Goal: Task Accomplishment & Management: Manage account settings

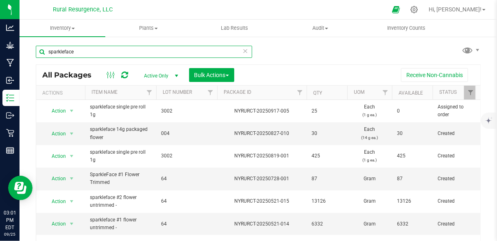
click at [161, 55] on input "sparkleface" at bounding box center [144, 52] width 216 height 12
type input "anvil"
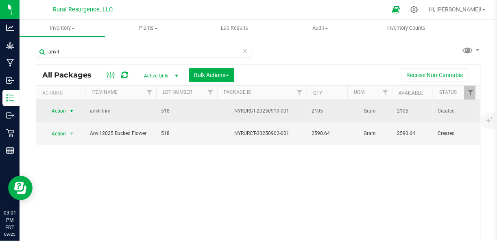
click at [71, 108] on span "select" at bounding box center [71, 110] width 7 height 7
click at [71, 109] on span "select" at bounding box center [71, 110] width 7 height 7
click at [69, 113] on span "select" at bounding box center [72, 110] width 10 height 11
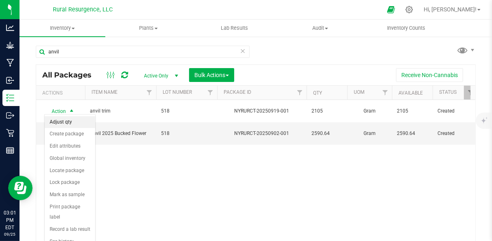
click at [62, 122] on li "Adjust qty" at bounding box center [70, 122] width 50 height 12
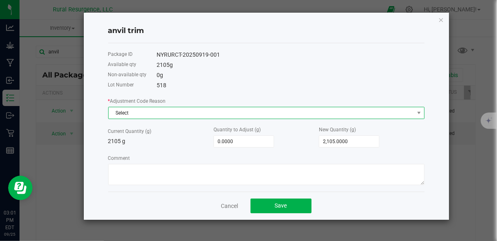
click at [220, 115] on span "Select" at bounding box center [262, 112] width 306 height 11
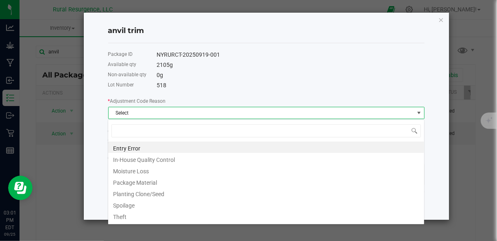
scroll to position [12, 317]
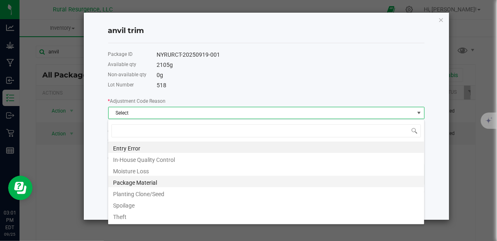
click at [215, 181] on li "Package Material" at bounding box center [266, 180] width 316 height 11
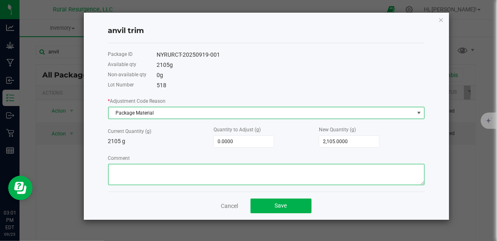
click at [217, 172] on textarea "Comment" at bounding box center [266, 174] width 317 height 21
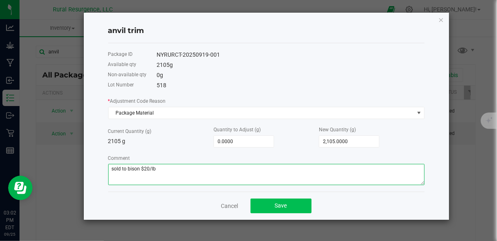
type textarea "sold to bison $20/lb"
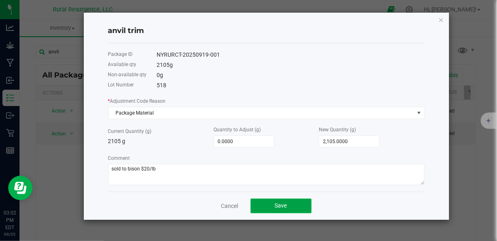
click at [256, 205] on button "Save" at bounding box center [281, 205] width 61 height 15
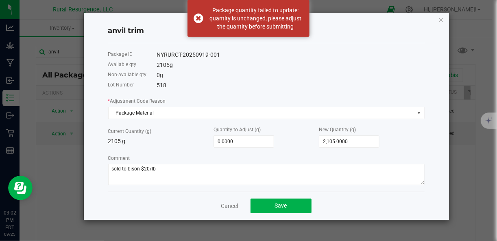
click at [332, 149] on div "* Adjustment Code Reason Package Material Current Quantity (g) 2105 g Quantity …" at bounding box center [266, 140] width 317 height 88
type input "2105"
click at [335, 145] on input "2105" at bounding box center [349, 141] width 60 height 11
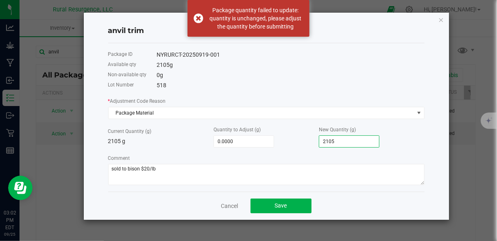
type input "-2,105.0000"
type input "0.0000"
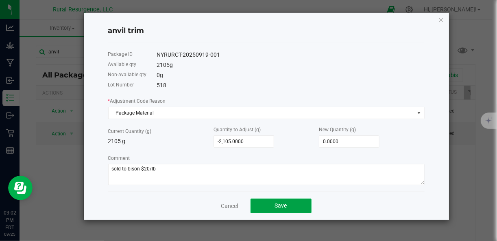
click at [295, 208] on button "Save" at bounding box center [281, 205] width 61 height 15
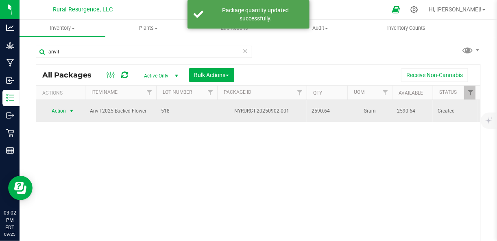
click at [70, 109] on span "select" at bounding box center [71, 110] width 7 height 7
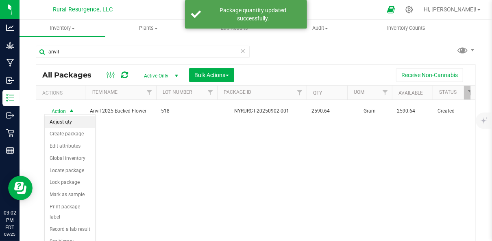
click at [70, 125] on li "Adjust qty" at bounding box center [70, 122] width 50 height 12
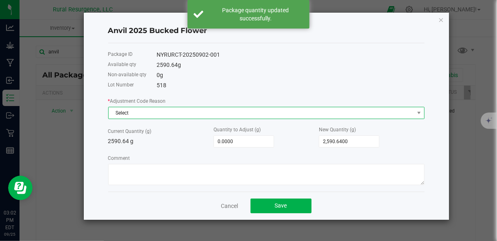
click at [174, 116] on span "Select" at bounding box center [262, 112] width 306 height 11
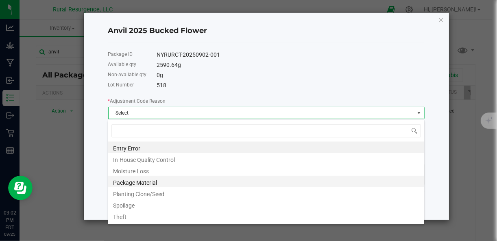
click at [173, 180] on li "Package Material" at bounding box center [266, 180] width 316 height 11
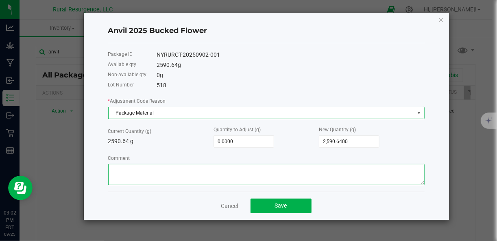
click at [183, 175] on textarea "Comment" at bounding box center [266, 174] width 317 height 21
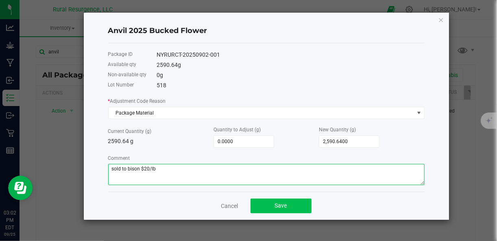
type textarea "sold to bison $20/lb"
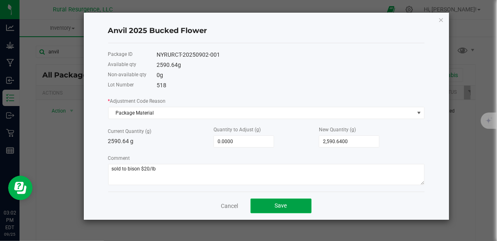
click at [262, 208] on button "Save" at bounding box center [281, 205] width 61 height 15
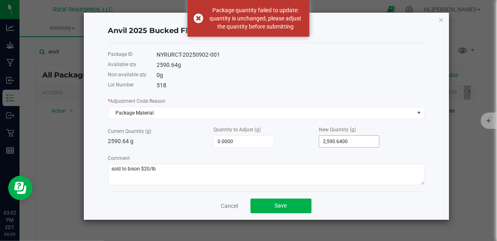
type input "2590.64"
click at [332, 141] on input "2590.64" at bounding box center [349, 141] width 60 height 11
type input "-2,590.6400"
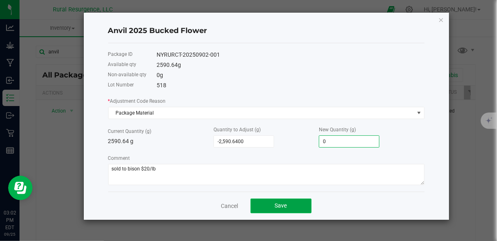
type input "0.0000"
click at [295, 209] on button "Save" at bounding box center [281, 205] width 61 height 15
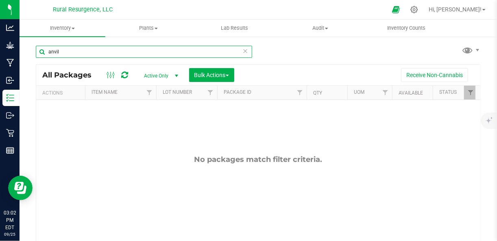
click at [97, 47] on input "anvil" at bounding box center [144, 52] width 216 height 12
type input "trainwreck"
click at [97, 47] on div "Inventory All packages All inventory Waste log Create inventory Plants All plan…" at bounding box center [259, 130] width 478 height 221
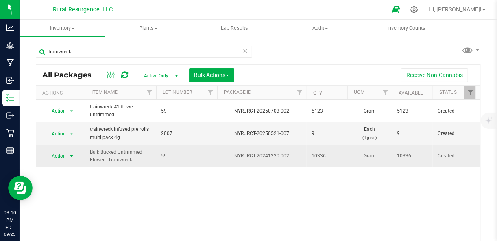
click at [67, 154] on span "select" at bounding box center [72, 155] width 10 height 11
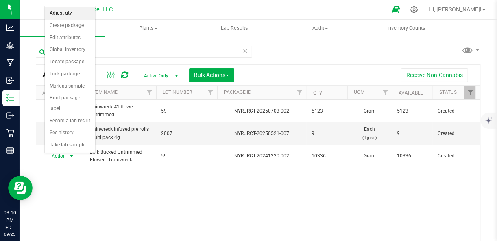
click at [75, 13] on li "Adjust qty" at bounding box center [70, 13] width 50 height 12
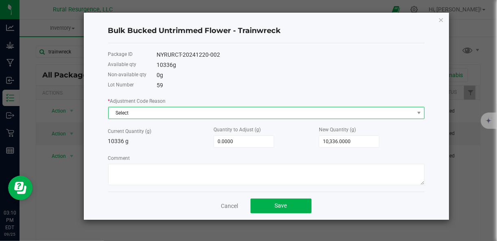
click at [266, 113] on span "Select" at bounding box center [262, 112] width 306 height 11
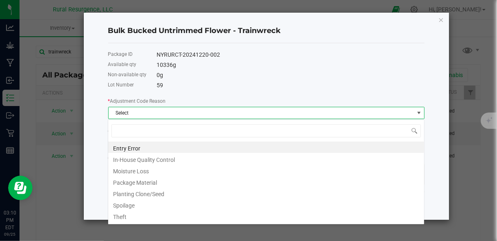
scroll to position [12, 317]
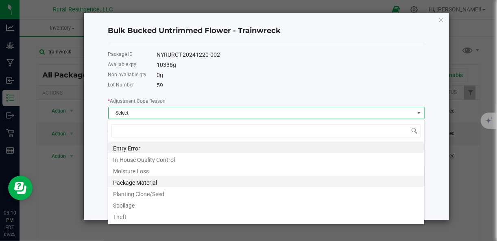
click at [256, 180] on li "Package Material" at bounding box center [266, 180] width 316 height 11
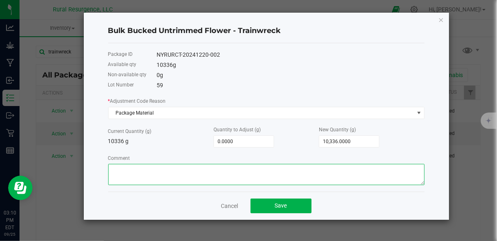
click at [263, 171] on textarea "Comment" at bounding box center [266, 174] width 317 height 21
type textarea "sold to bison $400 / lb"
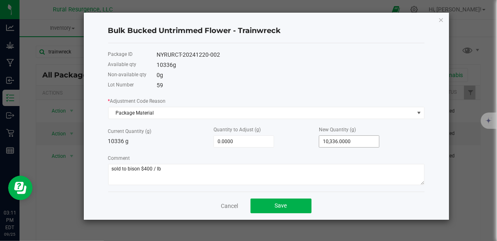
type input "10336"
click at [339, 146] on input "10336" at bounding box center [349, 141] width 60 height 11
type input "-10,336.0000"
type input "0.0000"
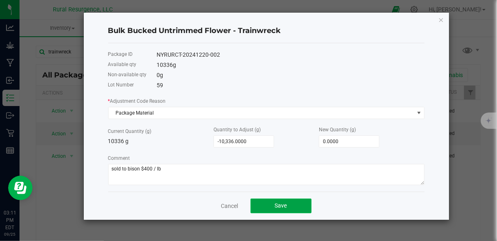
click at [293, 203] on button "Save" at bounding box center [281, 205] width 61 height 15
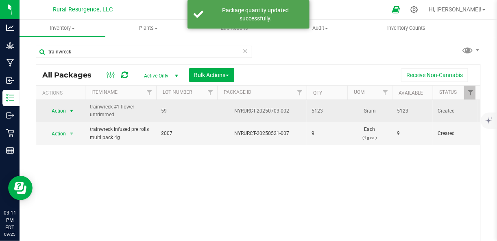
click at [67, 108] on span "select" at bounding box center [72, 110] width 10 height 11
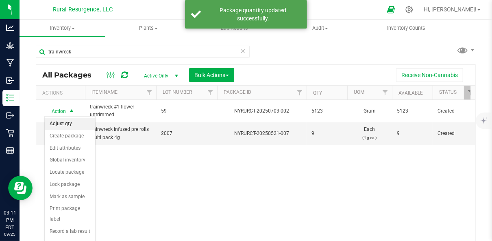
click at [70, 126] on li "Adjust qty" at bounding box center [70, 124] width 50 height 12
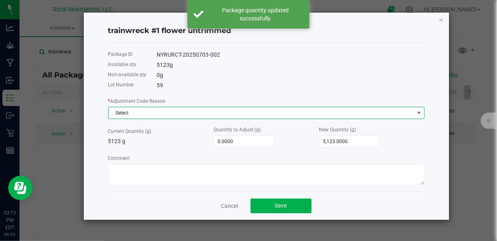
click at [199, 107] on span "Select" at bounding box center [262, 112] width 306 height 11
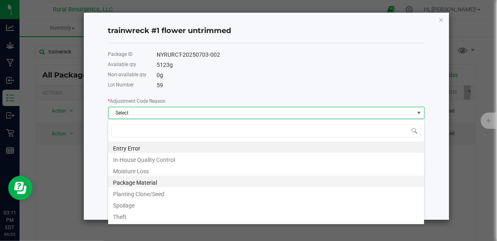
click at [187, 179] on li "Package Material" at bounding box center [266, 180] width 316 height 11
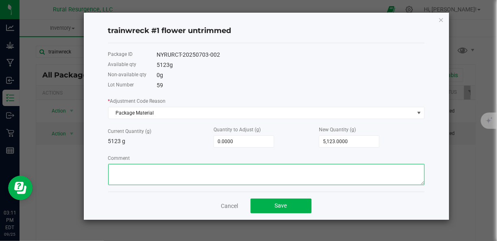
click at [199, 172] on textarea "Comment" at bounding box center [266, 174] width 317 height 21
type textarea "sold to bison"
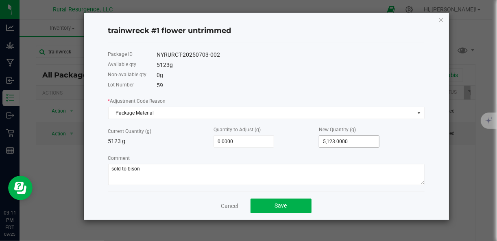
type input "5123"
click at [341, 145] on input "5123" at bounding box center [349, 141] width 60 height 11
type input "-5,118.0000"
type input "5"
type input "-5,067.0000"
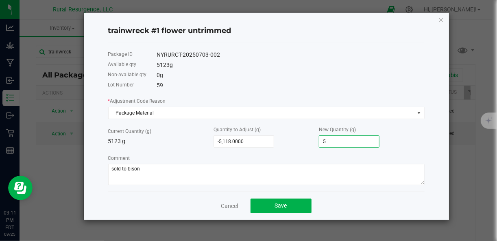
type input "56"
type input "-4,563.0000"
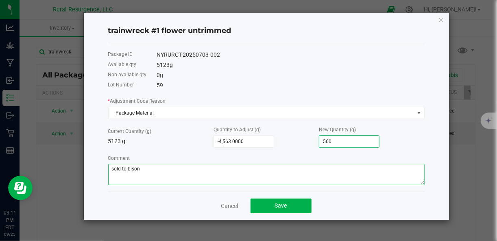
type input "560.0000"
click at [326, 167] on textarea "Comment" at bounding box center [266, 174] width 317 height 21
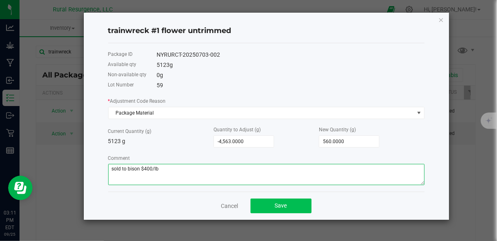
type textarea "sold to bison $400/lb"
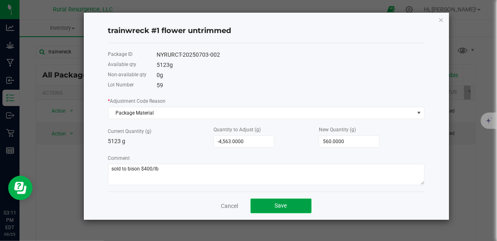
click at [302, 203] on button "Save" at bounding box center [281, 205] width 61 height 15
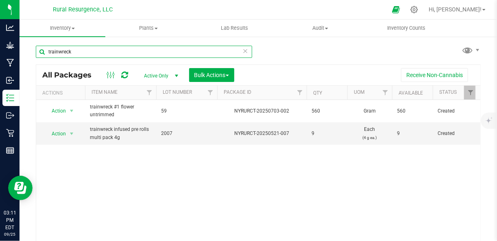
click at [84, 49] on input "trainwreck" at bounding box center [144, 52] width 216 height 12
type input "spice"
click at [84, 49] on input "spice" at bounding box center [144, 52] width 216 height 12
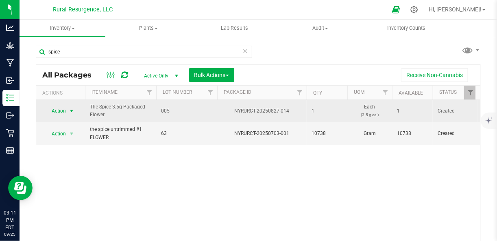
click at [66, 108] on span "Action" at bounding box center [55, 110] width 22 height 11
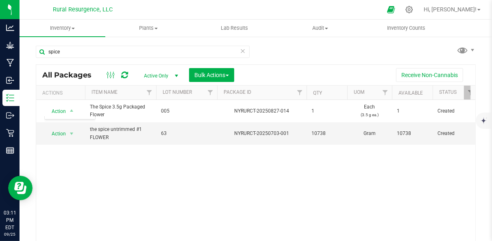
click at [119, 168] on div "Action Action Adjust qty Create package Edit attributes Global inventory Locate…" at bounding box center [255, 175] width 439 height 151
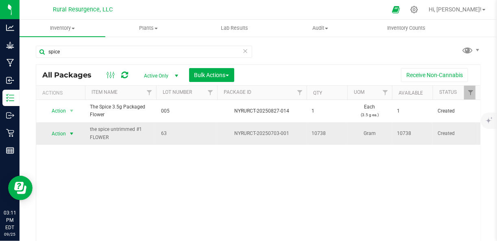
click at [68, 133] on span "select" at bounding box center [71, 133] width 7 height 7
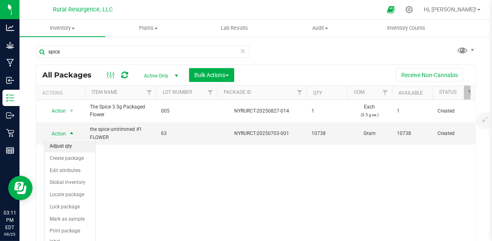
click at [75, 145] on li "Adjust qty" at bounding box center [70, 146] width 50 height 12
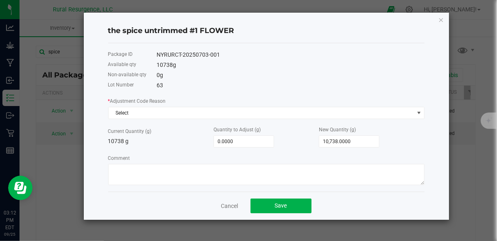
click at [435, 160] on div "the spice untrimmed #1 FLOWER Package ID NYRURCT-20250703-001 Available qty 107…" at bounding box center [266, 116] width 365 height 207
type input "10738"
click at [332, 142] on input "10738" at bounding box center [349, 141] width 60 height 11
type input "-10,735.0000"
type input "3"
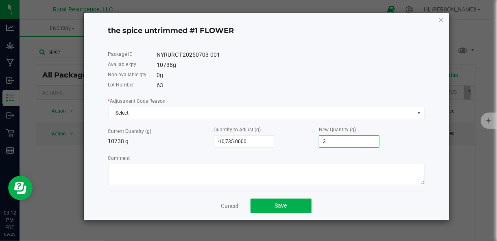
type input "-10,706.0000"
type input "32"
type input "-10,418.0000"
type input "320"
type input "-7,538.0000"
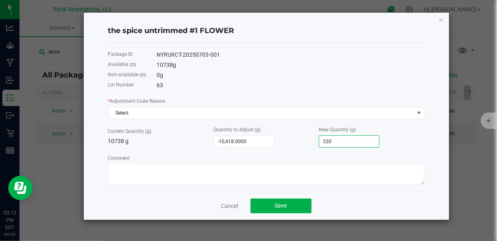
type input "3200"
type input "-7,539.0000"
type input "3199"
type input "-7,540.0000"
type input "3198"
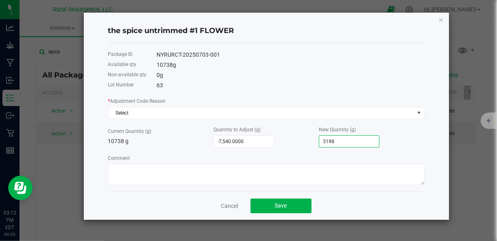
type input "-7,541.0000"
type input "3197"
type input "-7,542.0000"
type input "3196"
type input "-7,543.0000"
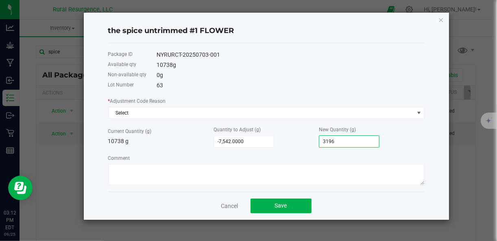
type input "3195"
type input "-7,544.0000"
type input "3194"
type input "-7,545.0000"
type input "3193"
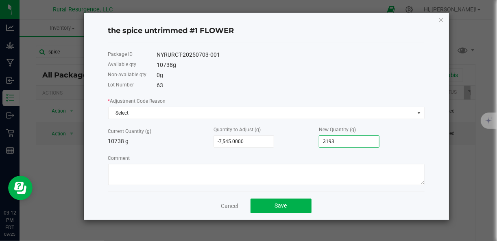
type input "-7,546.0000"
type input "3192"
type input "-7,547.0000"
type input "3191"
type input "-7,548.0000"
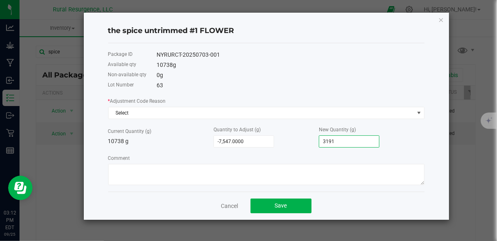
type input "3190"
type input "-7,549.0000"
type input "3189"
type input "-7,550.0000"
type input "3188"
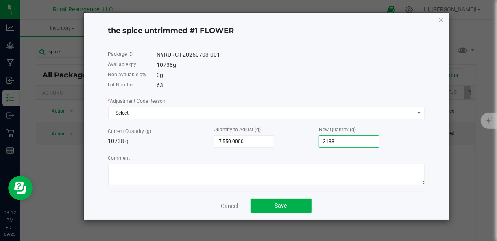
type input "-7,551.0000"
type input "3187"
type input "-7,552.0000"
type input "3186"
type input "-7,553.0000"
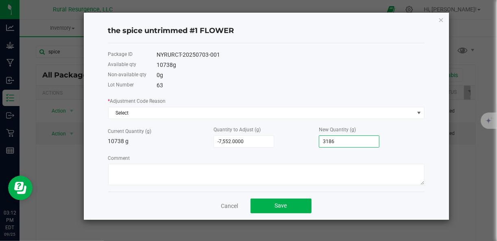
type input "3185"
type input "-7,554.0000"
type input "3184"
type input "-7,555.0000"
type input "3183"
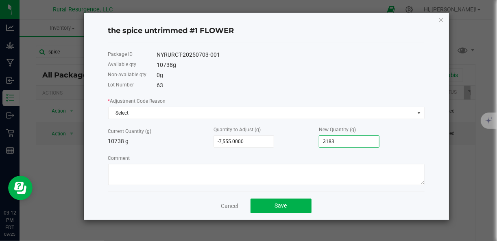
type input "-7,556.0000"
type input "3182"
type input "-7,557.0000"
type input "3181"
type input "-7,558.0000"
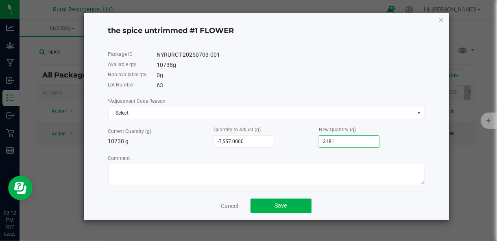
type input "3180"
type input "-7,559.0000"
type input "3179"
type input "-7,560.0000"
type input "3178"
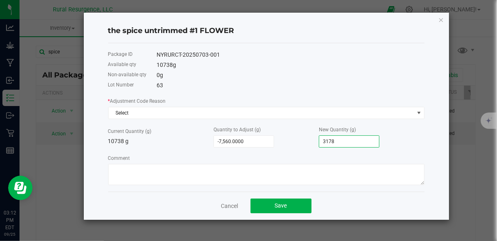
type input "-7,561.0000"
type input "3177"
type input "-7,562.0000"
type input "3176"
type input "-7,563.0000"
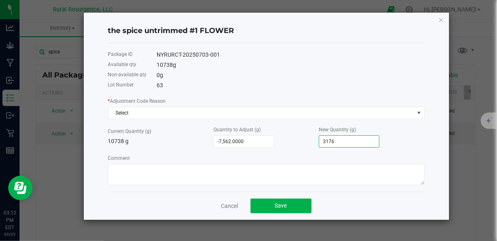
type input "3175"
type input "-7,564.0000"
type input "3174"
type input "-7,565.0000"
type input "3173"
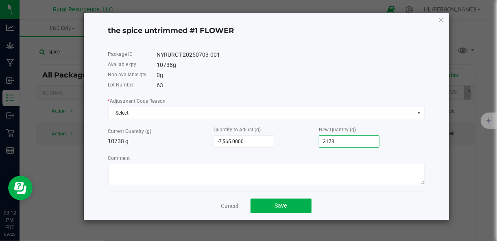
type input "-7,566.0000"
type input "3172"
type input "-7,567.0000"
type input "3171"
type input "-7,568.0000"
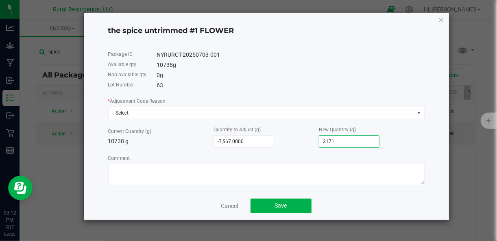
type input "3170"
type input "-7,569.0000"
type input "3169"
type input "-7,570.0000"
type input "3168"
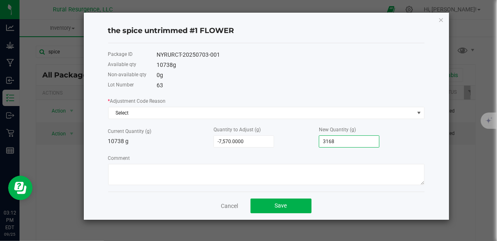
type input "-7,571.0000"
type input "3167"
type input "-7,572.0000"
type input "3166"
type input "-7,573.0000"
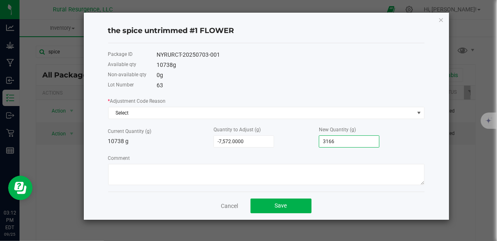
type input "3165"
type input "-7,574.0000"
type input "3164"
type input "-7,575.0000"
type input "3163"
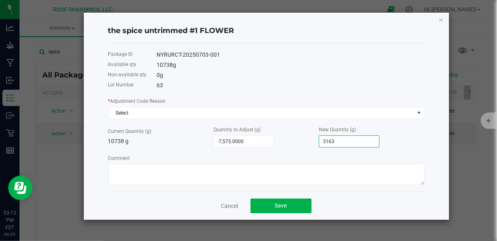
type input "-7,576.0000"
type input "3162"
type input "-7,577.0000"
type input "3161"
type input "-7,576.0000"
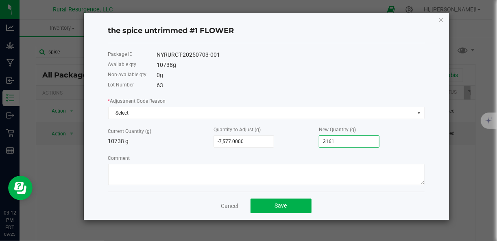
type input "3162"
type input "-7,575.0000"
type input "3163"
type input "-7,574.0000"
type input "3164"
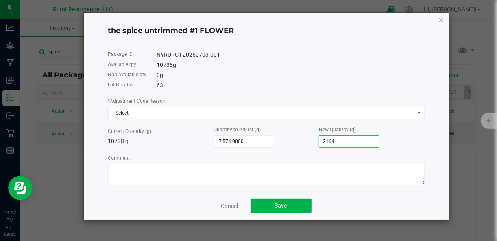
click at [332, 142] on input "3164" at bounding box center [349, 141] width 60 height 11
type input "-10,424.0000"
type input "314"
type input "-10,704.0000"
type input "34"
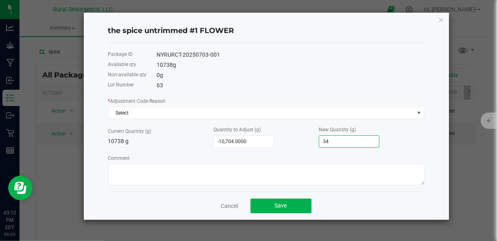
type input "-10,414.0000"
type input "324"
type input "-7,534.0000"
type input "3204"
type input "21,266.0000"
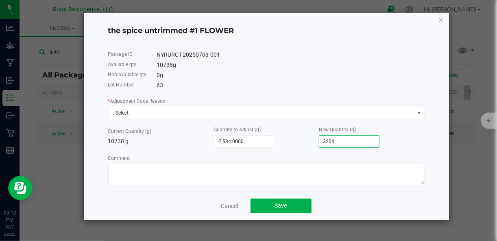
type input "32004"
type input "-7,538.0000"
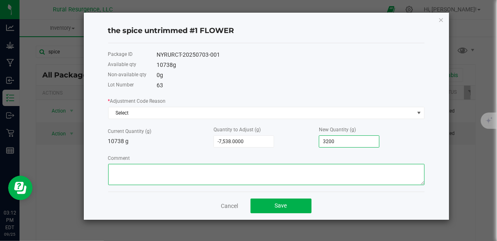
type input "3,200.0000"
click at [319, 182] on textarea "Comment" at bounding box center [266, 174] width 317 height 21
type textarea "sold to bison $400/ lb"
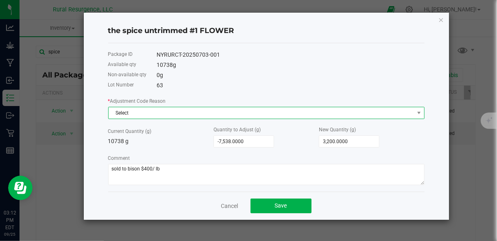
click at [261, 114] on span "Select" at bounding box center [262, 112] width 306 height 11
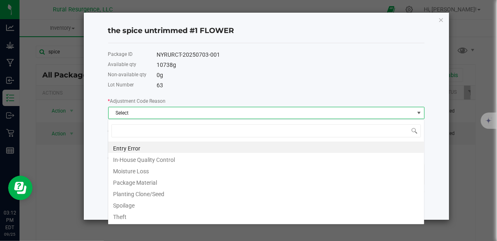
scroll to position [12, 317]
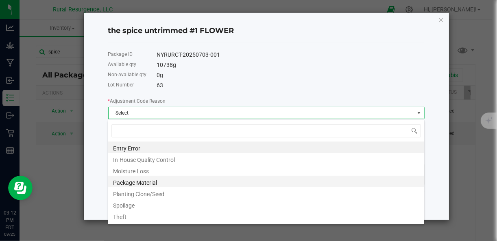
click at [223, 179] on li "Package Material" at bounding box center [266, 180] width 316 height 11
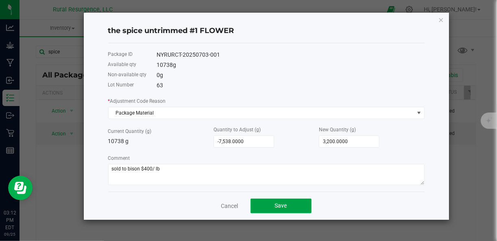
click at [262, 204] on button "Save" at bounding box center [281, 205] width 61 height 15
